Goal: Information Seeking & Learning: Learn about a topic

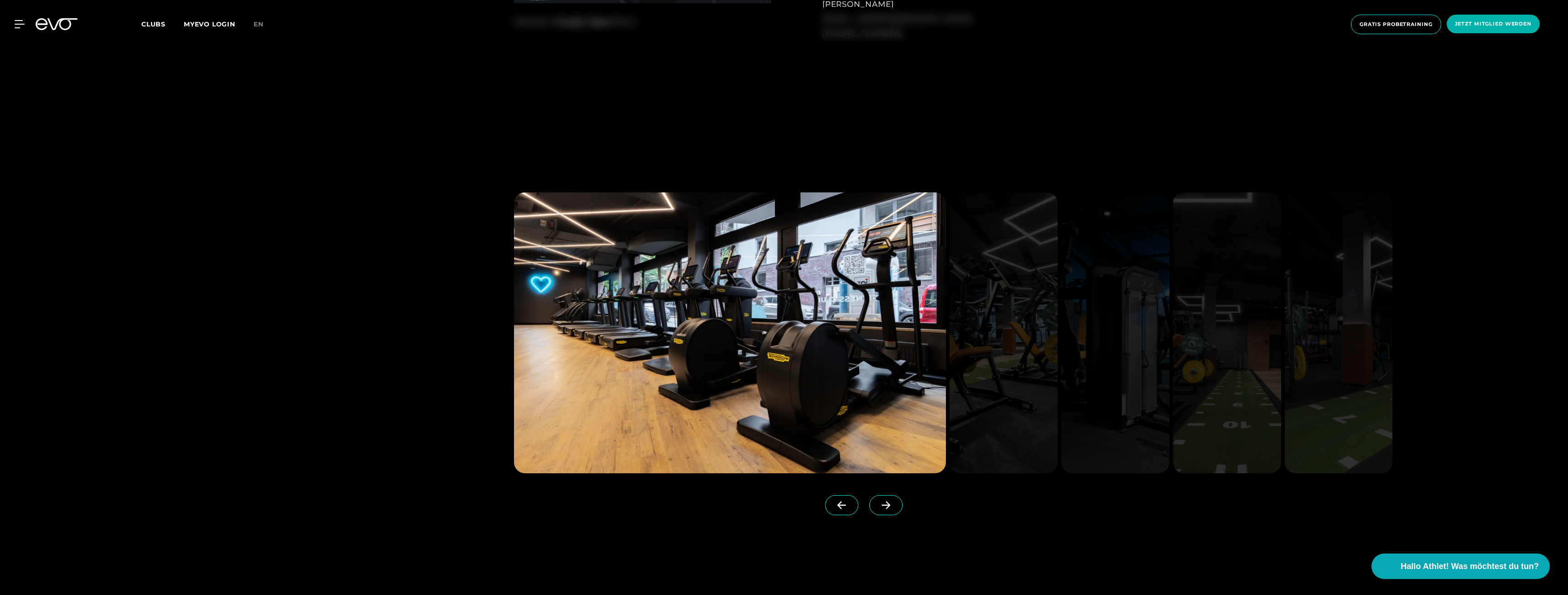
click at [881, 504] on span at bounding box center [885, 505] width 33 height 20
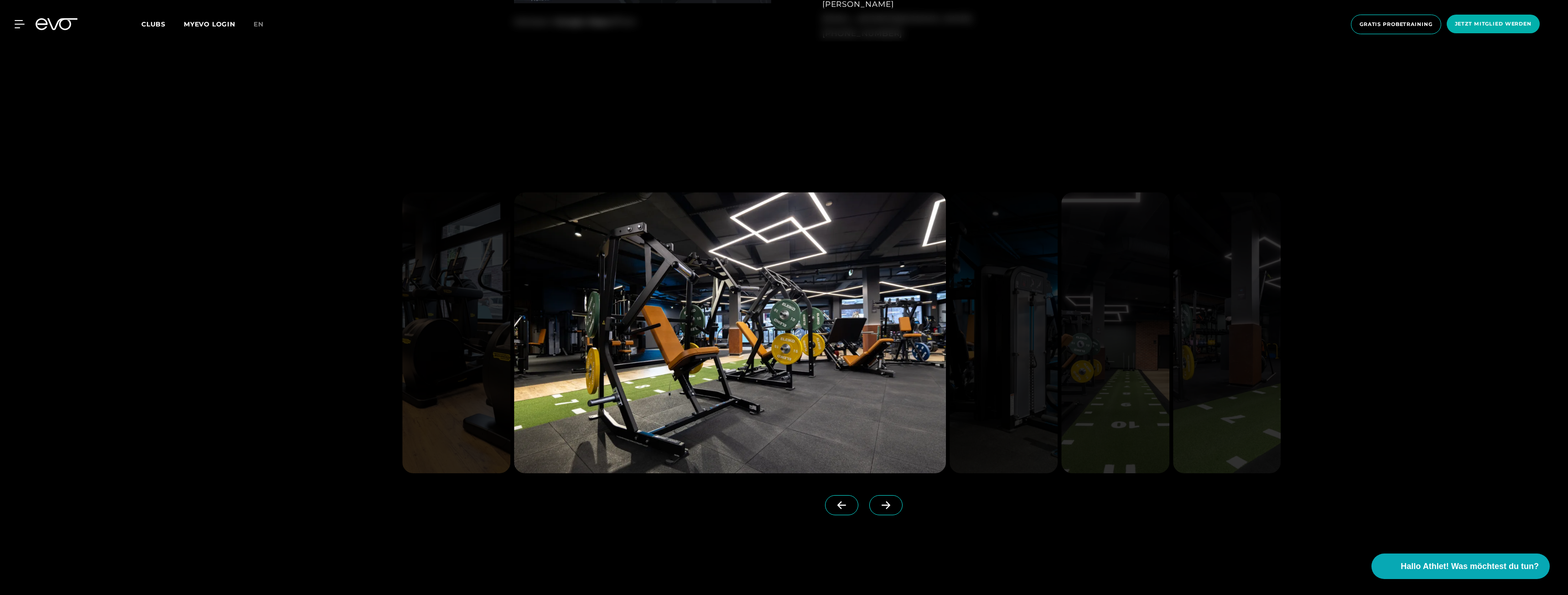
click at [878, 504] on icon at bounding box center [885, 505] width 16 height 8
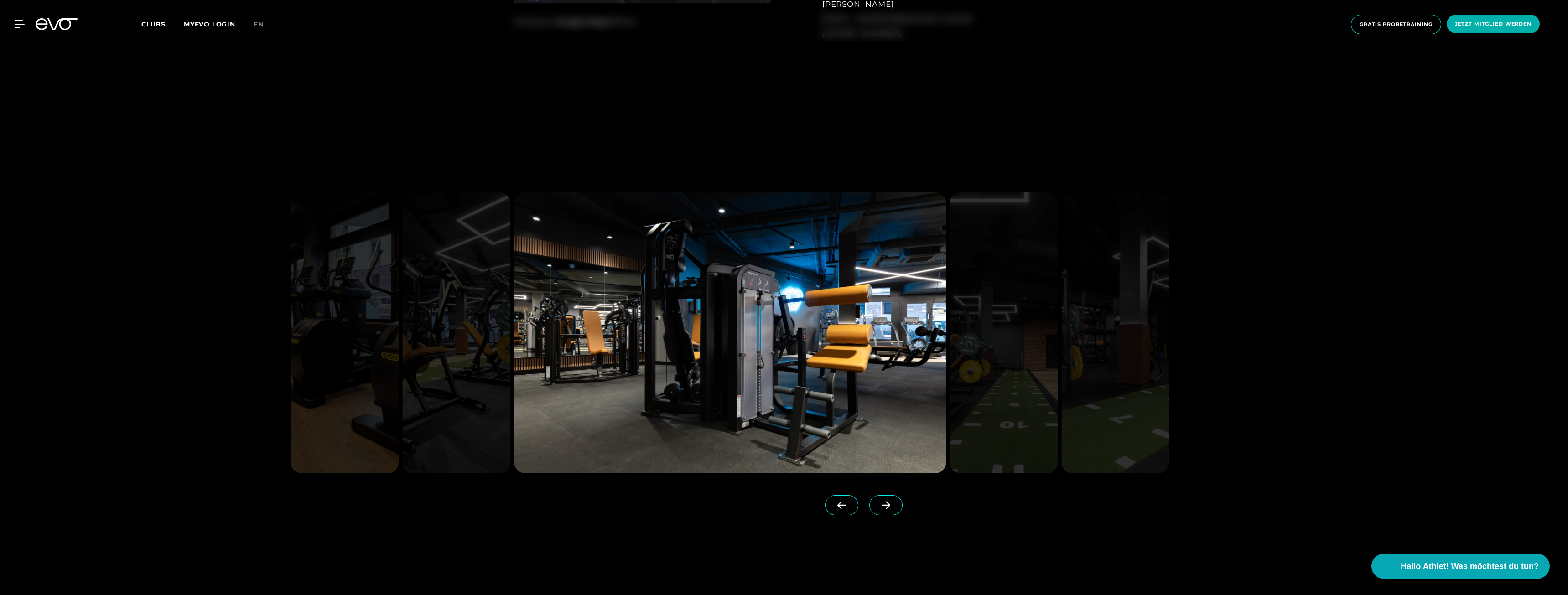
click at [878, 504] on icon at bounding box center [885, 505] width 16 height 8
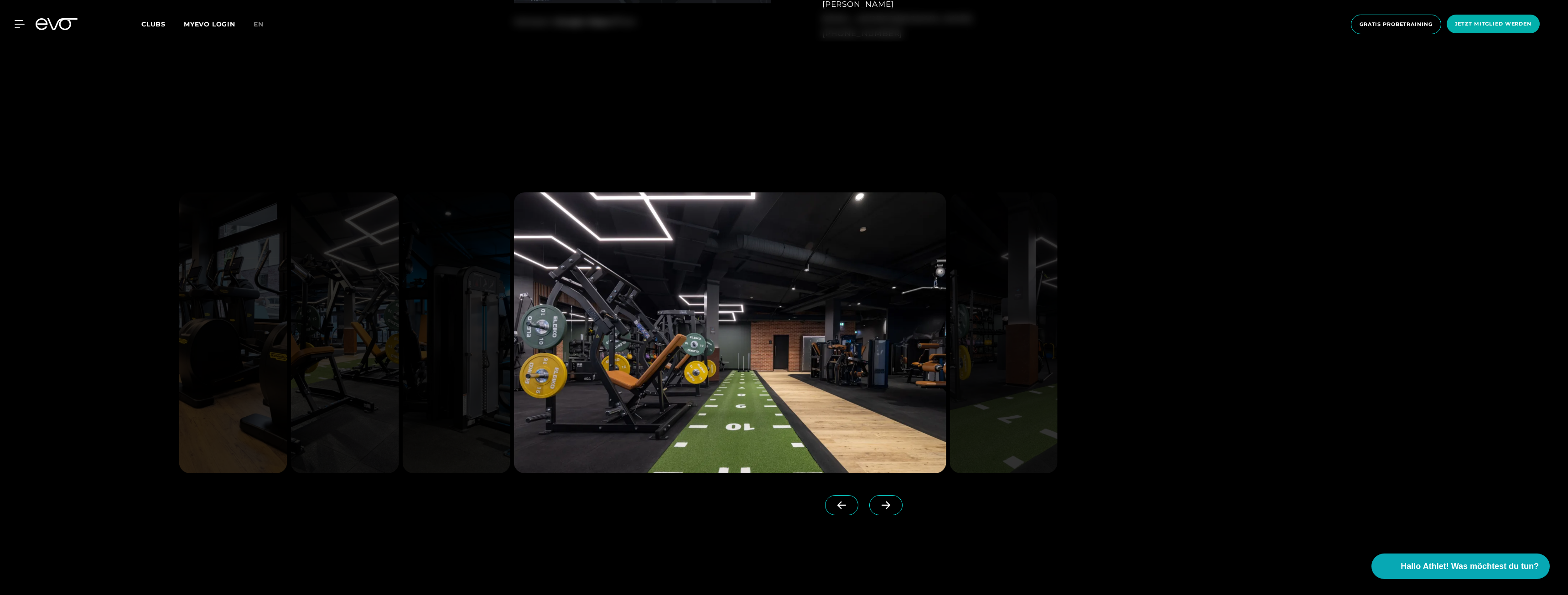
click at [878, 504] on icon at bounding box center [885, 505] width 16 height 8
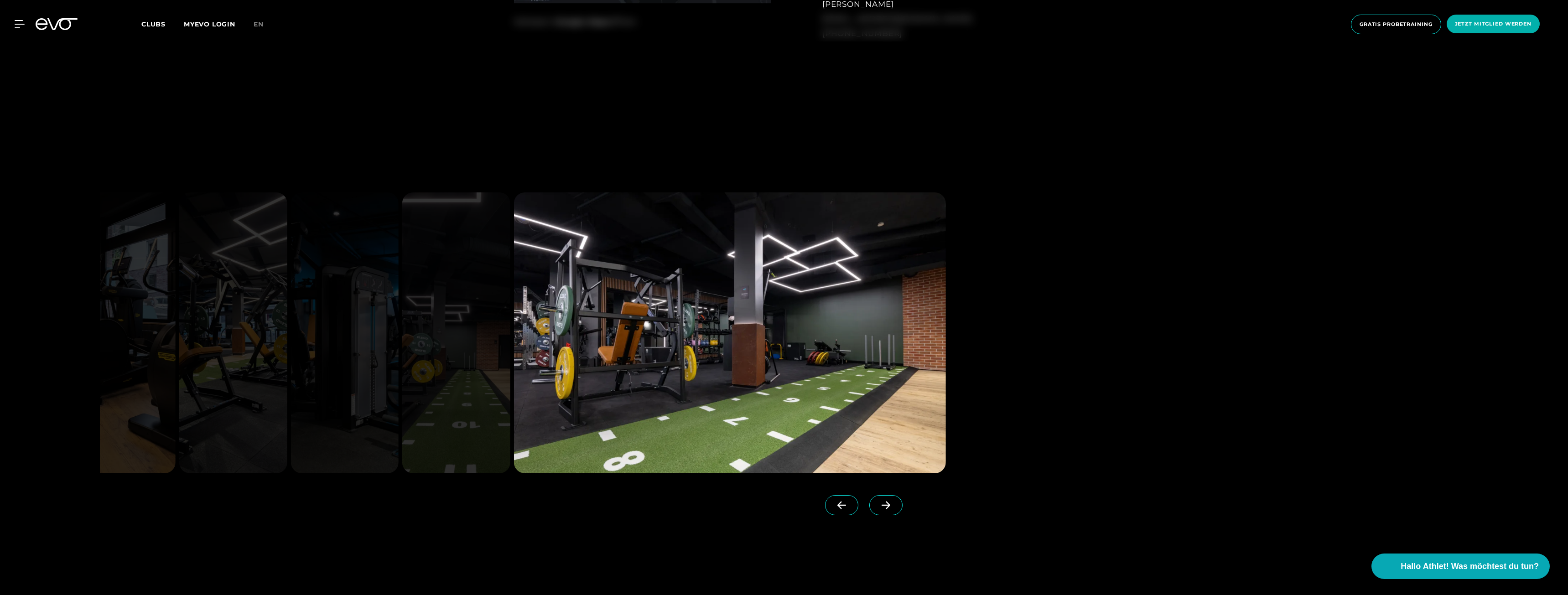
click at [878, 504] on icon at bounding box center [885, 505] width 16 height 8
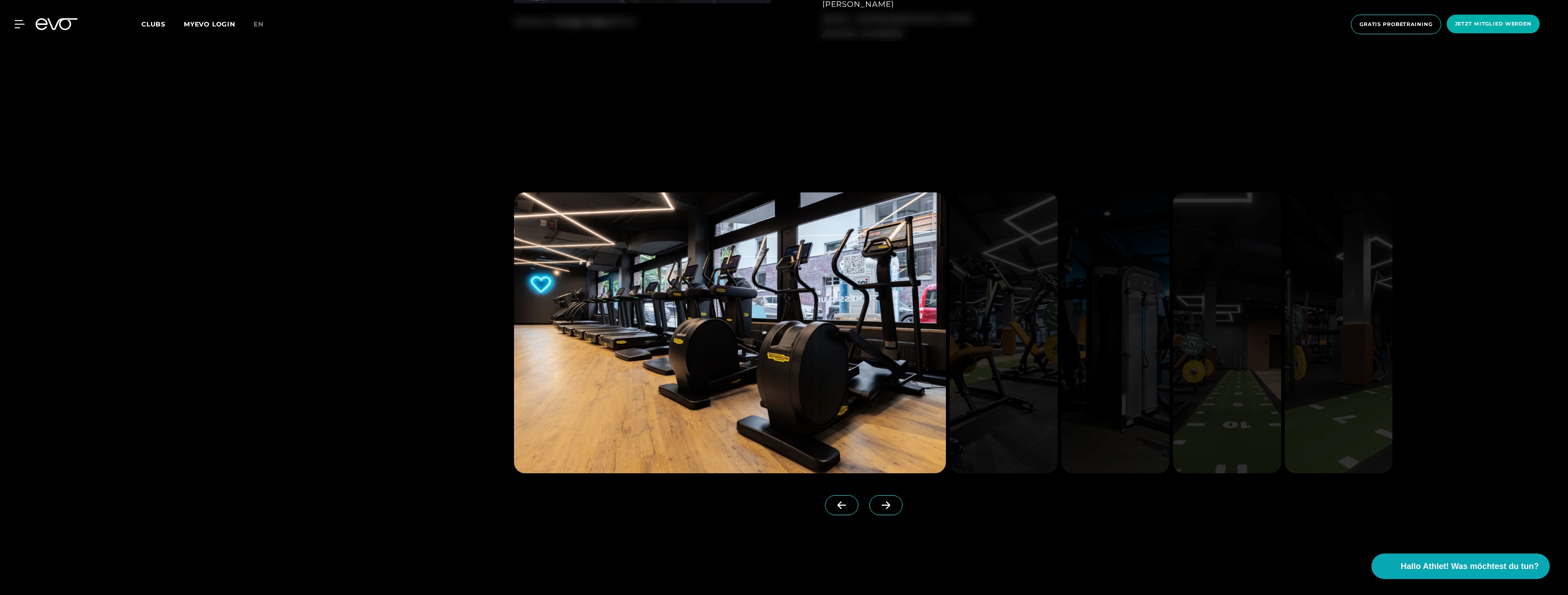
click at [878, 504] on icon at bounding box center [885, 505] width 16 height 8
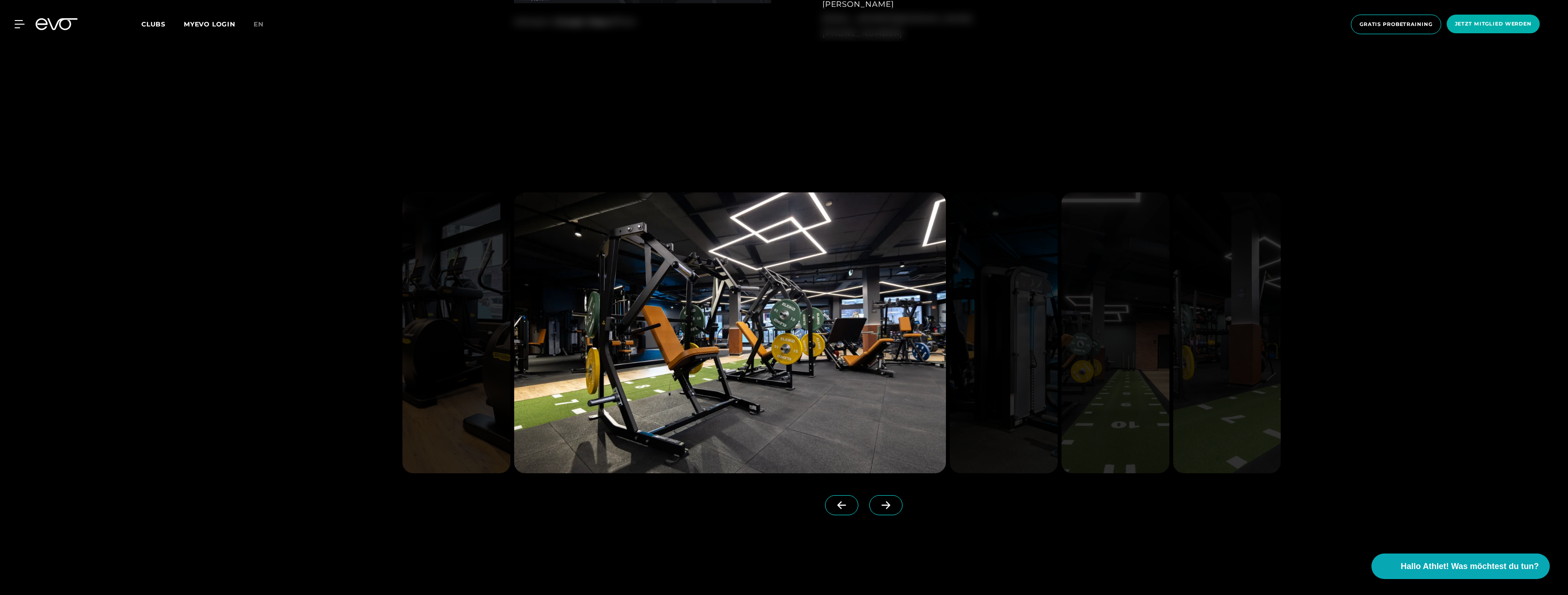
click at [878, 504] on icon at bounding box center [885, 505] width 16 height 8
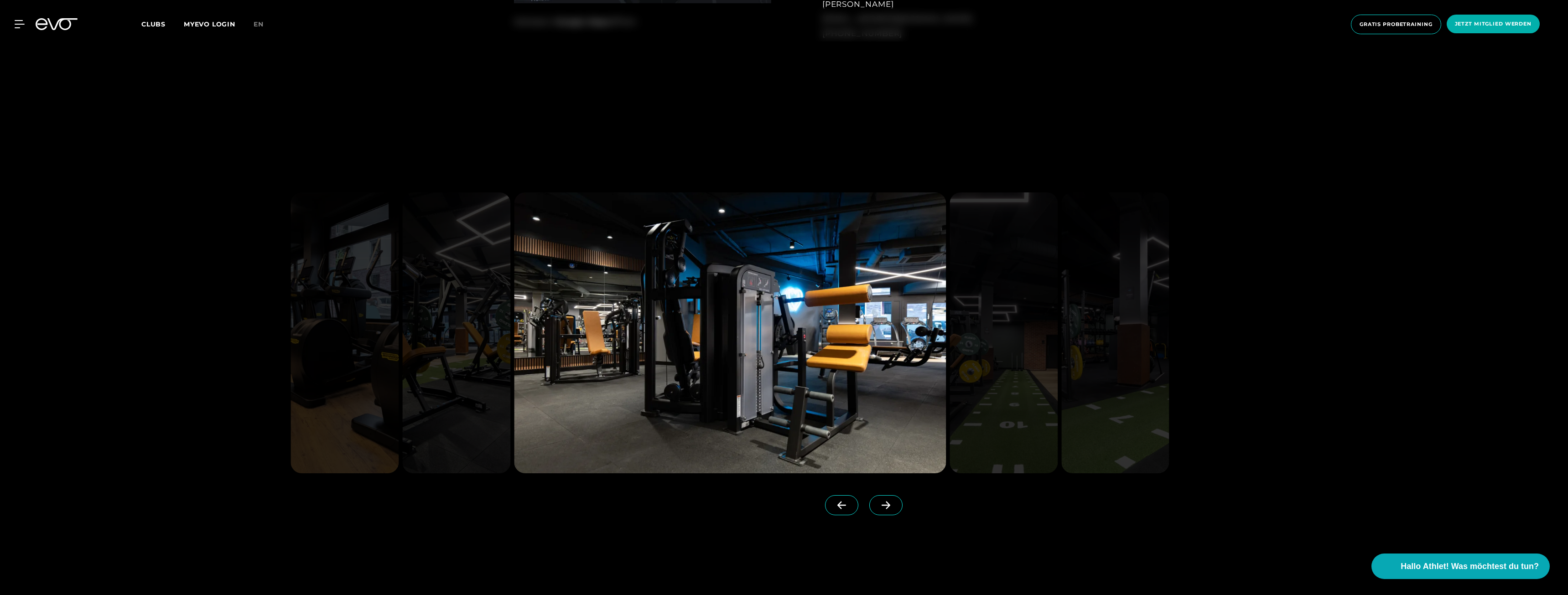
click at [878, 504] on icon at bounding box center [885, 505] width 16 height 8
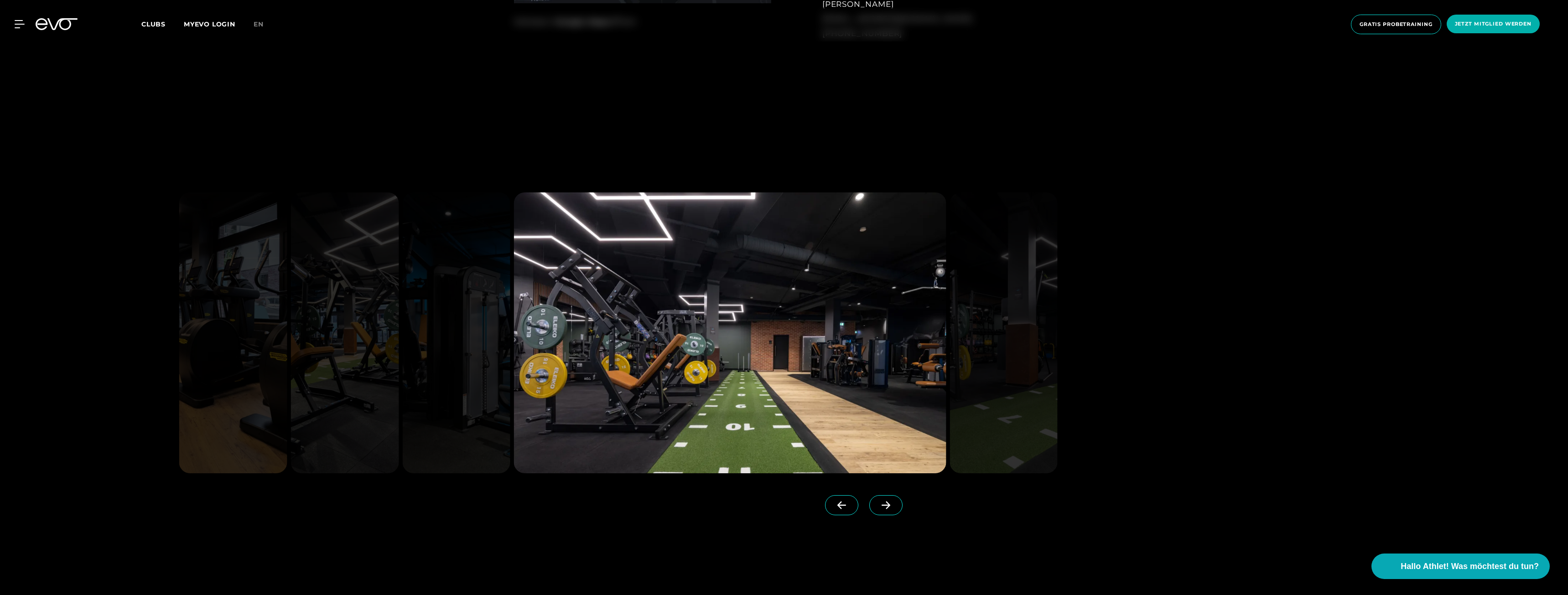
click at [878, 504] on icon at bounding box center [885, 505] width 16 height 8
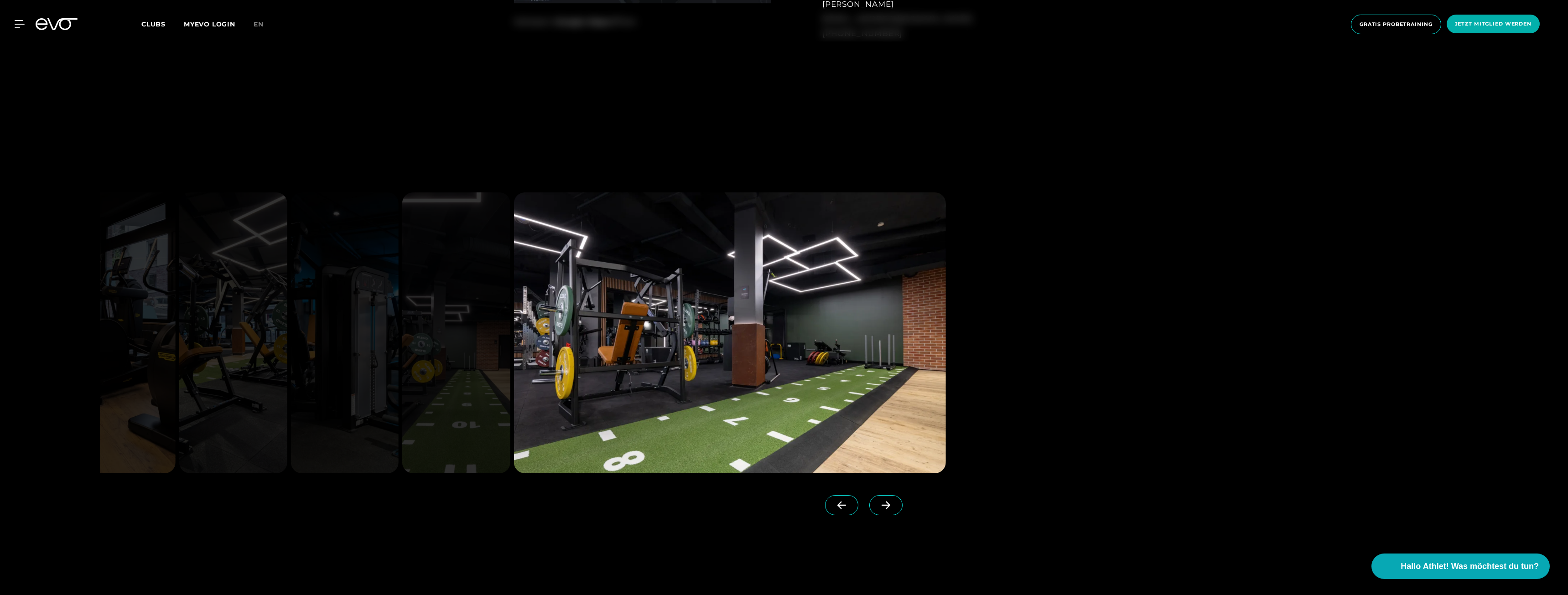
click at [878, 504] on icon at bounding box center [885, 505] width 16 height 8
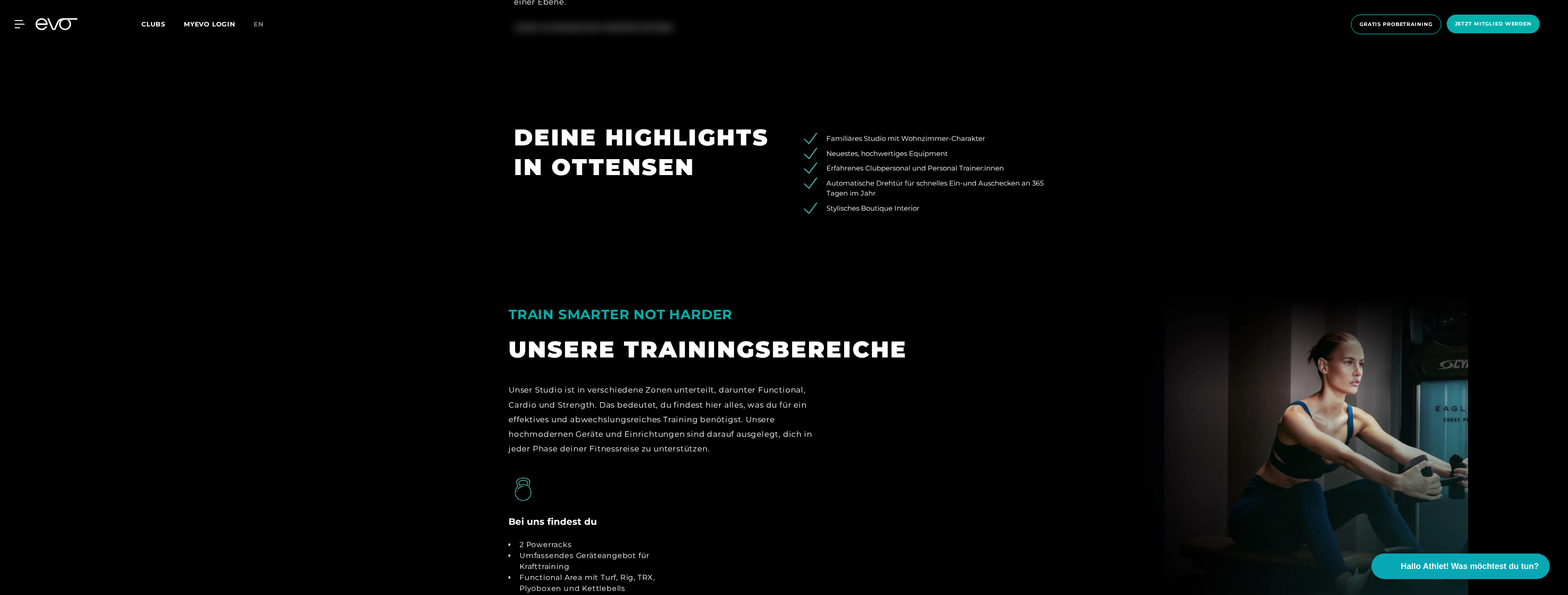
scroll to position [1961, 0]
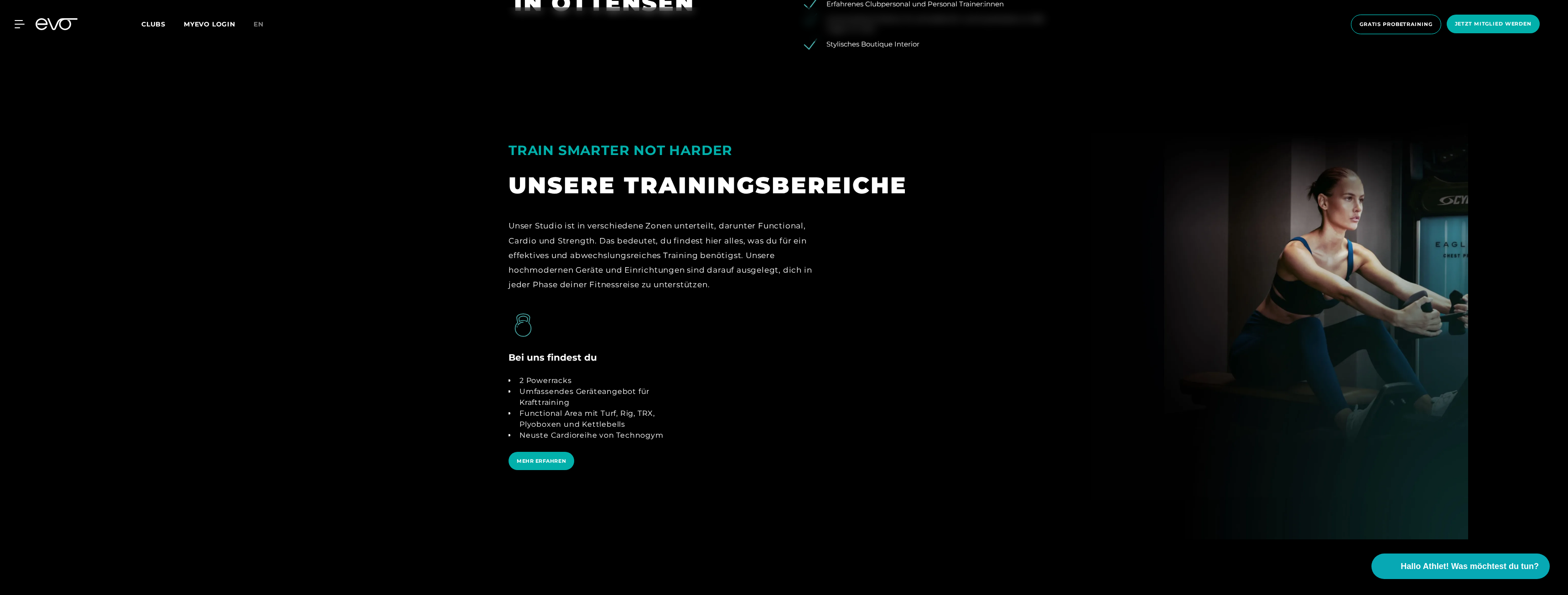
drag, startPoint x: 547, startPoint y: 465, endPoint x: 549, endPoint y: 482, distance: 17.1
click at [548, 465] on span "MEHR ERFAHREN" at bounding box center [541, 461] width 66 height 19
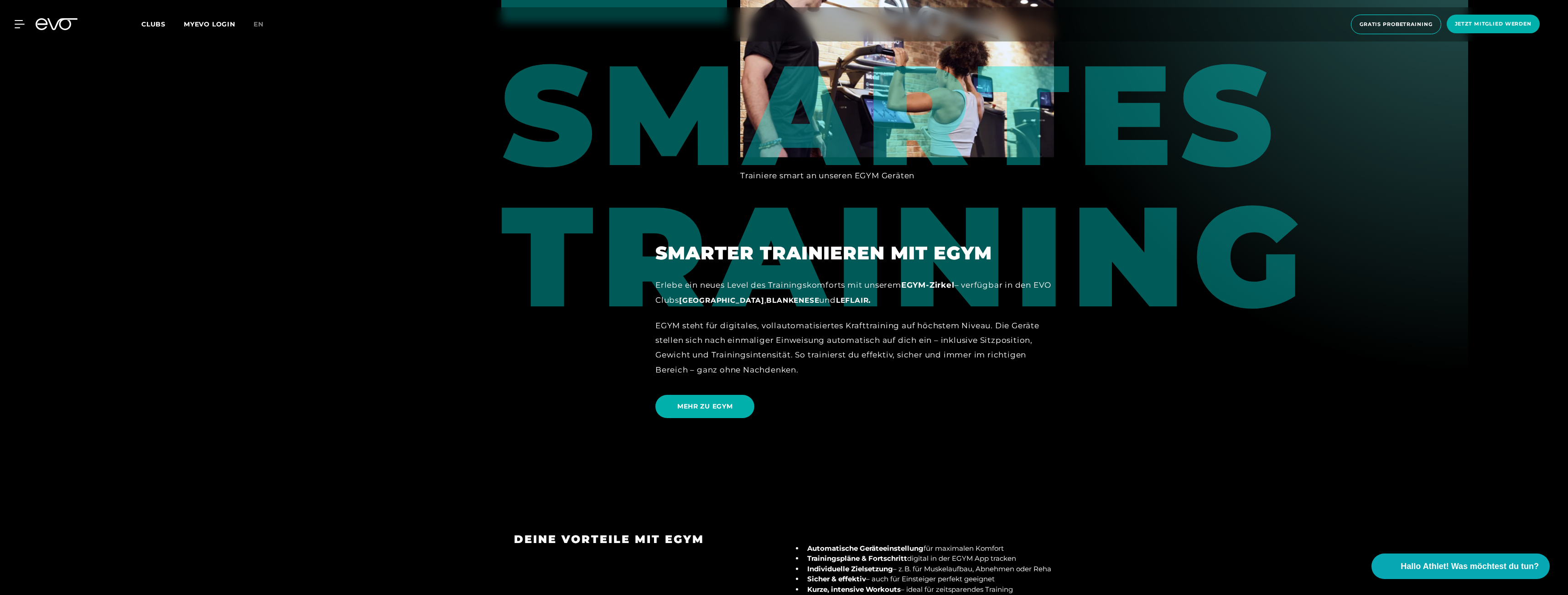
scroll to position [1094, 0]
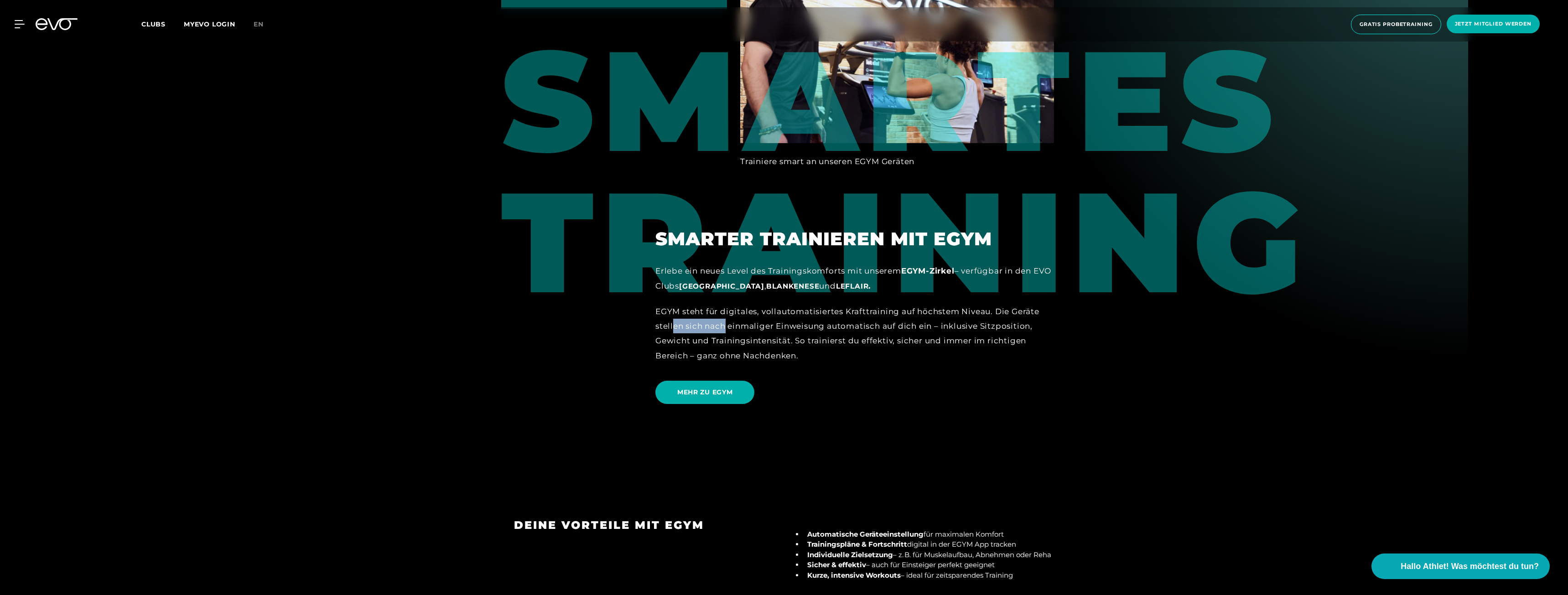
drag, startPoint x: 674, startPoint y: 296, endPoint x: 724, endPoint y: 296, distance: 50.0
click at [724, 304] on div "EGYM steht für digitales, vollautomatisiertes Krafttraining auf höchstem Niveau…" at bounding box center [854, 334] width 399 height 59
click at [708, 388] on span "MEHR ZU EGYM" at bounding box center [705, 393] width 55 height 10
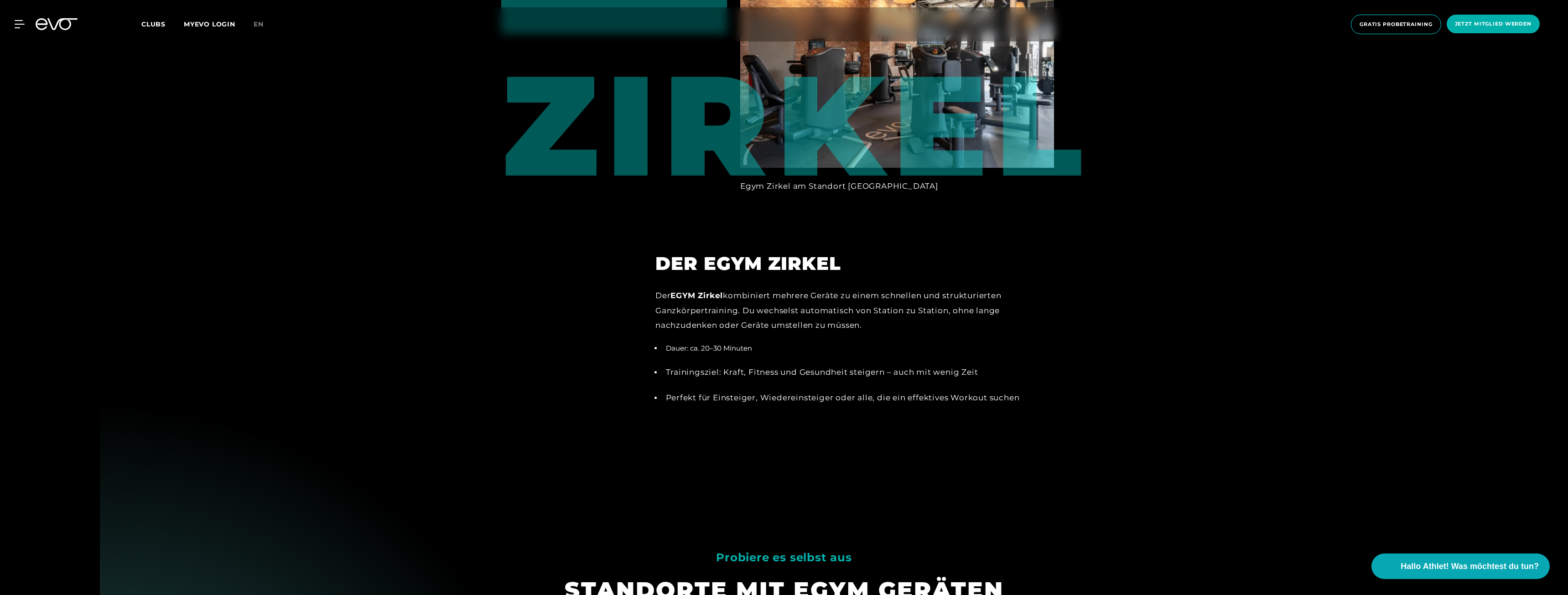
scroll to position [1642, 0]
